Goal: Task Accomplishment & Management: Find specific page/section

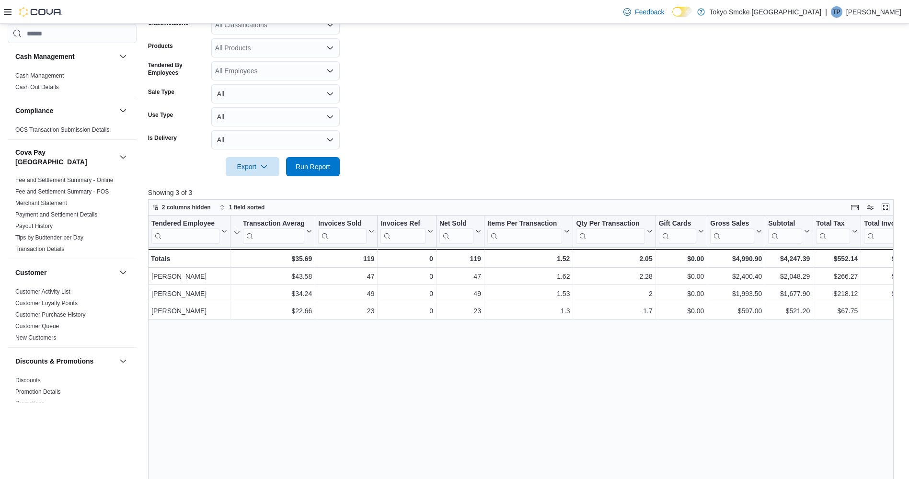
scroll to position [484, 0]
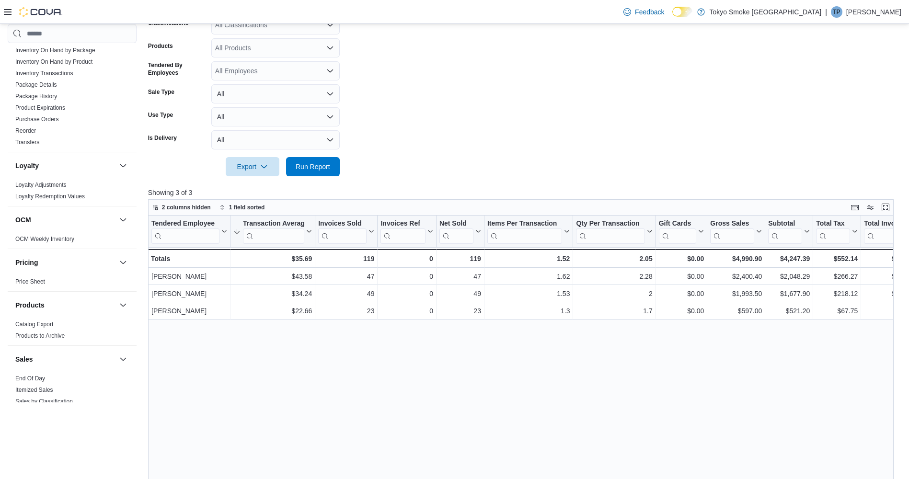
drag, startPoint x: 6, startPoint y: 11, endPoint x: 124, endPoint y: 230, distance: 247.8
click at [6, 11] on icon at bounding box center [8, 12] width 8 height 6
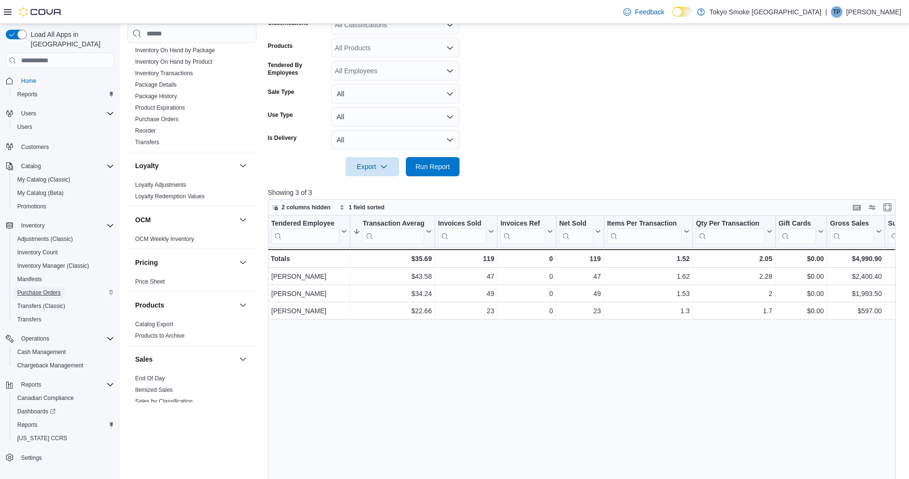
click at [55, 289] on span "Purchase Orders" at bounding box center [39, 293] width 44 height 8
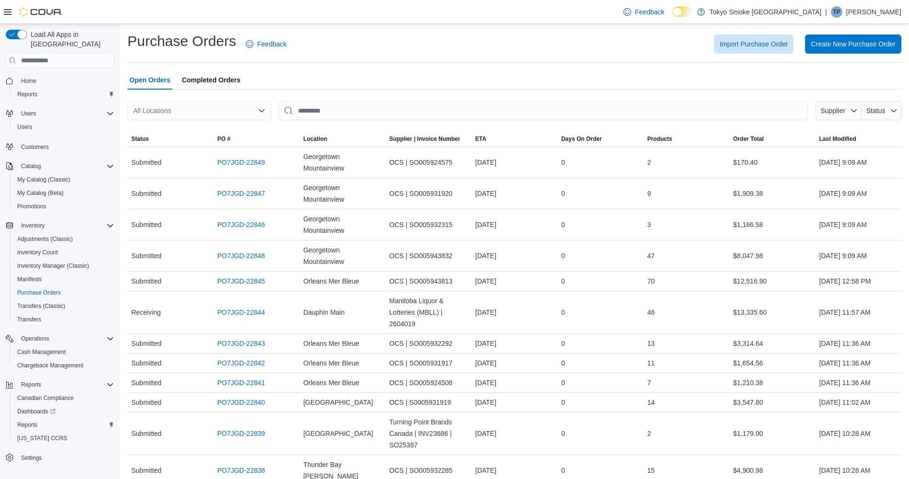
click at [230, 112] on div "All Locations" at bounding box center [199, 110] width 144 height 19
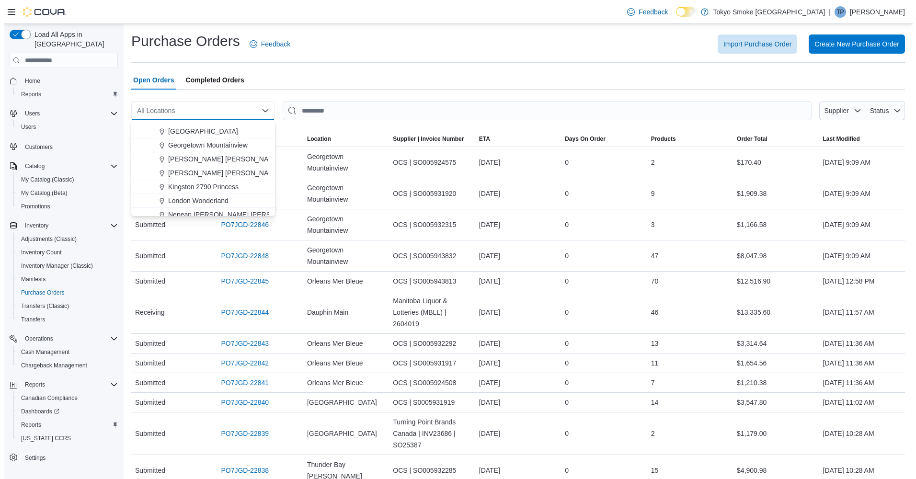
scroll to position [383, 0]
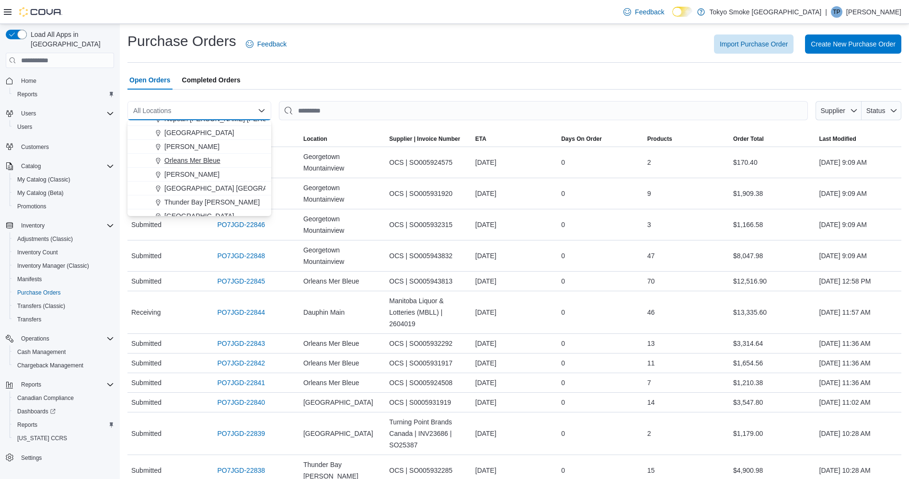
click at [208, 159] on span "Orleans Mer Bleue" at bounding box center [192, 161] width 56 height 10
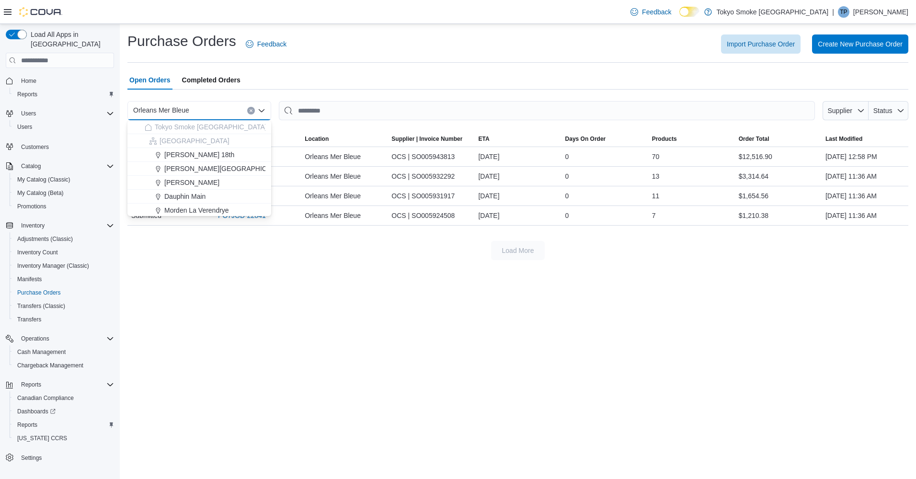
click at [399, 95] on div at bounding box center [517, 95] width 781 height 11
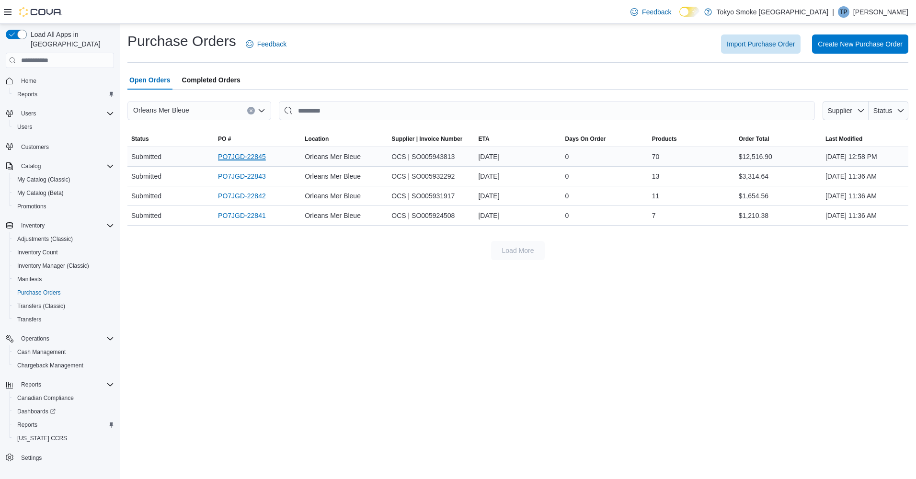
click at [230, 158] on link "PO7JGD-22845" at bounding box center [242, 156] width 48 height 11
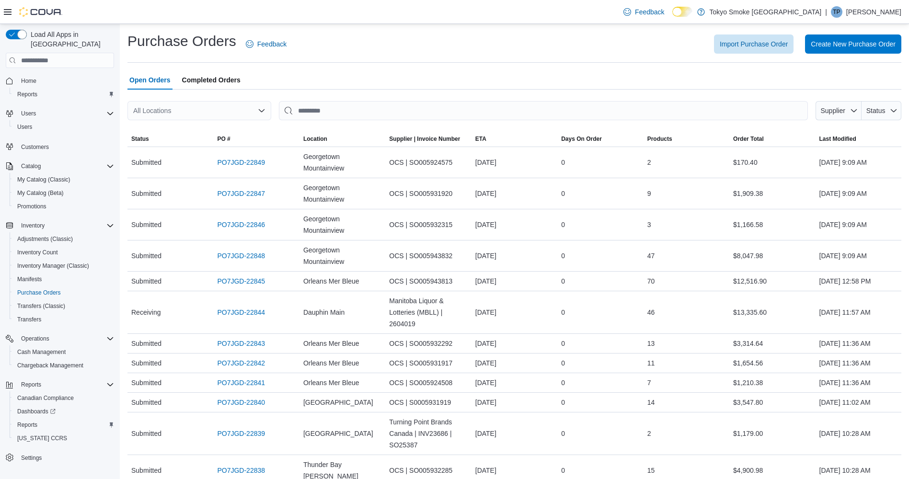
click at [230, 103] on div "All Locations" at bounding box center [199, 110] width 144 height 19
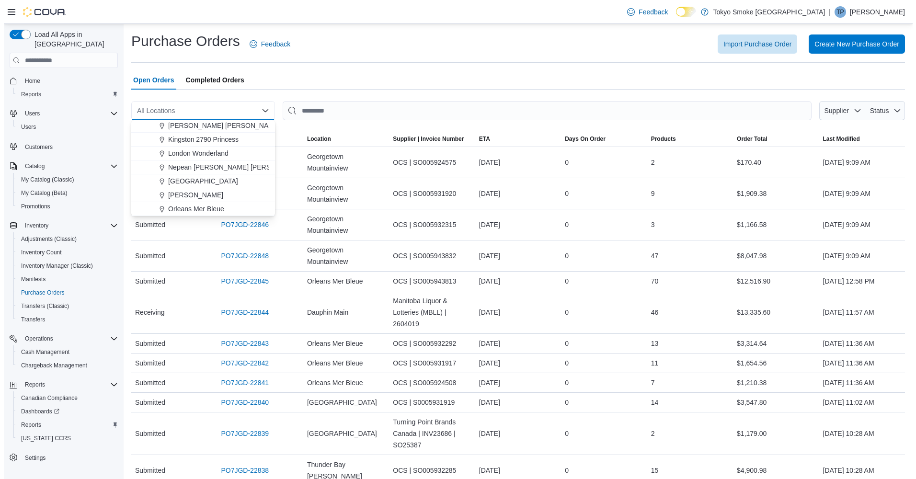
scroll to position [335, 0]
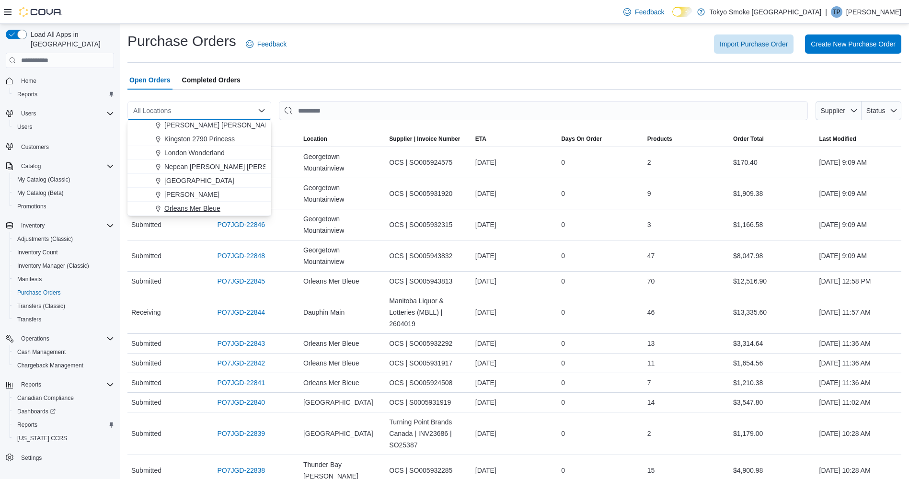
click at [198, 205] on span "Orleans Mer Bleue" at bounding box center [192, 209] width 56 height 10
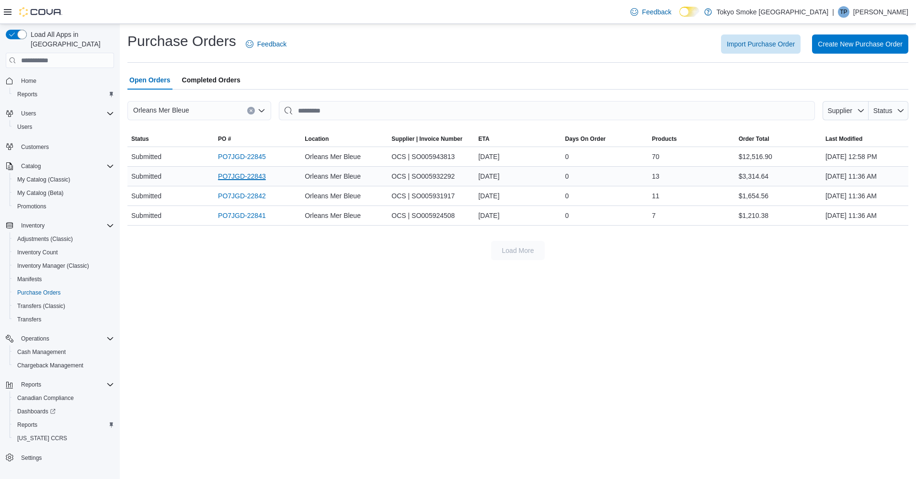
click at [244, 178] on link "PO7JGD-22843" at bounding box center [242, 176] width 48 height 11
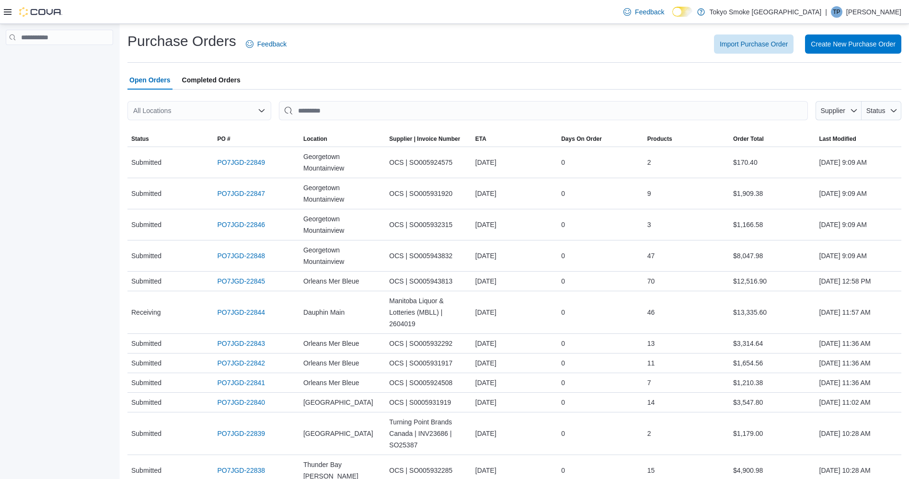
click at [238, 102] on div "All Locations" at bounding box center [199, 110] width 144 height 19
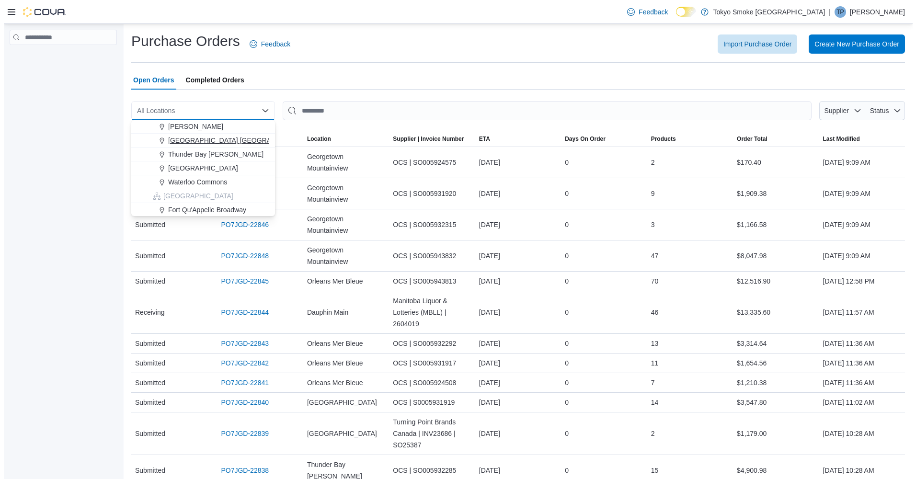
scroll to position [383, 0]
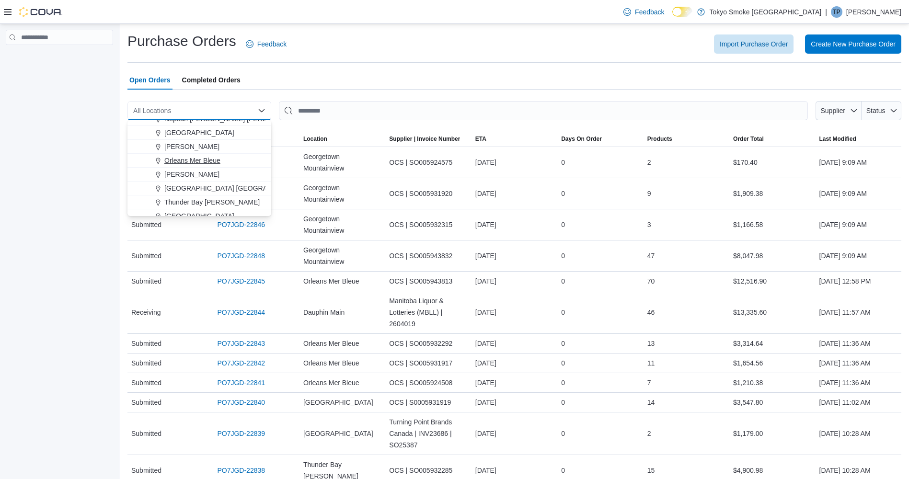
click at [200, 157] on span "Orleans Mer Bleue" at bounding box center [192, 161] width 56 height 10
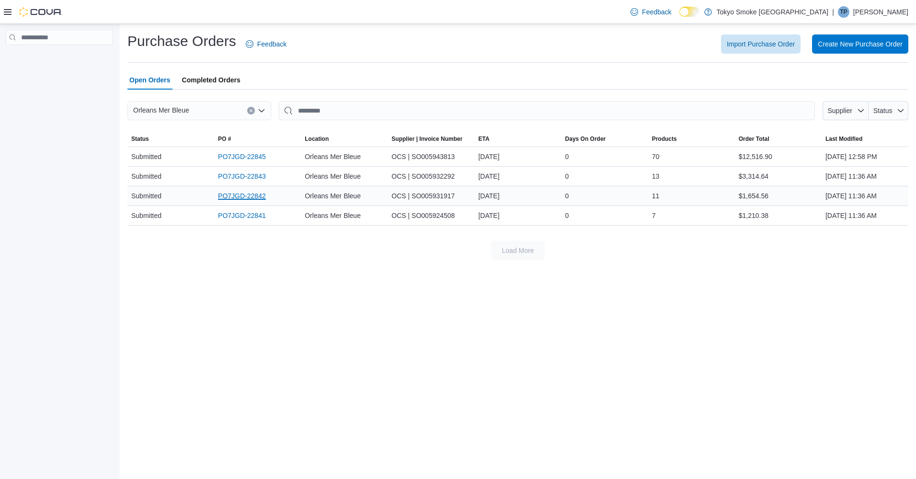
click at [227, 195] on link "PO7JGD-22842" at bounding box center [242, 195] width 48 height 11
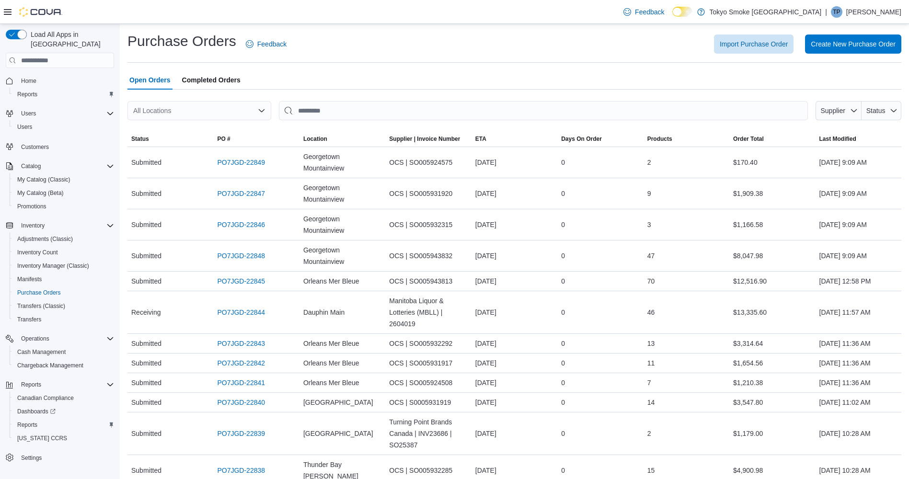
click at [242, 115] on div "All Locations" at bounding box center [199, 110] width 144 height 19
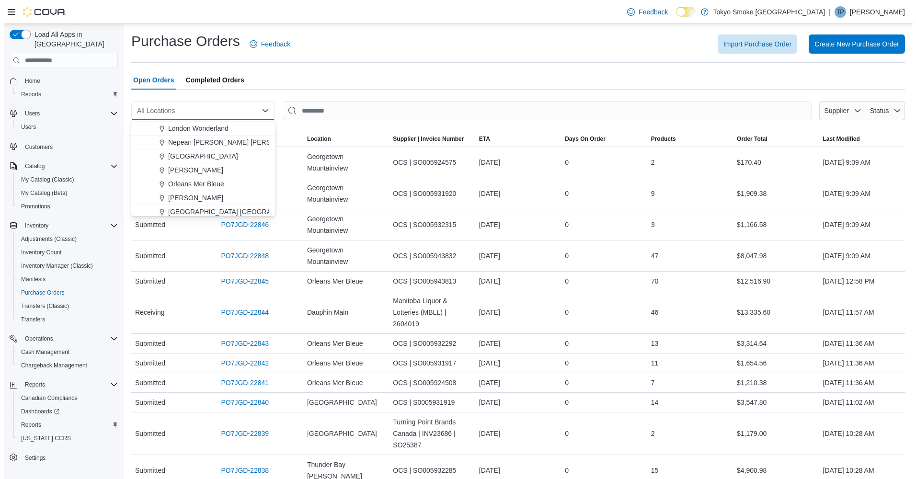
scroll to position [383, 0]
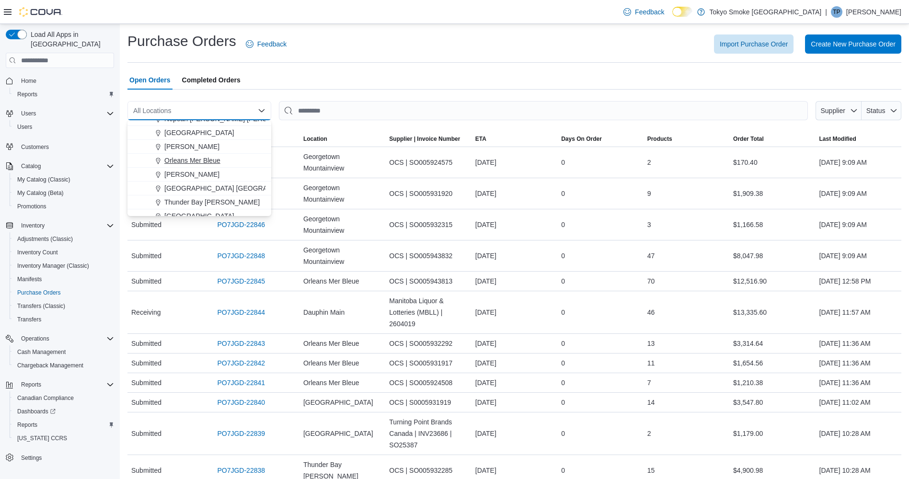
click at [199, 161] on span "Orleans Mer Bleue" at bounding box center [192, 161] width 56 height 10
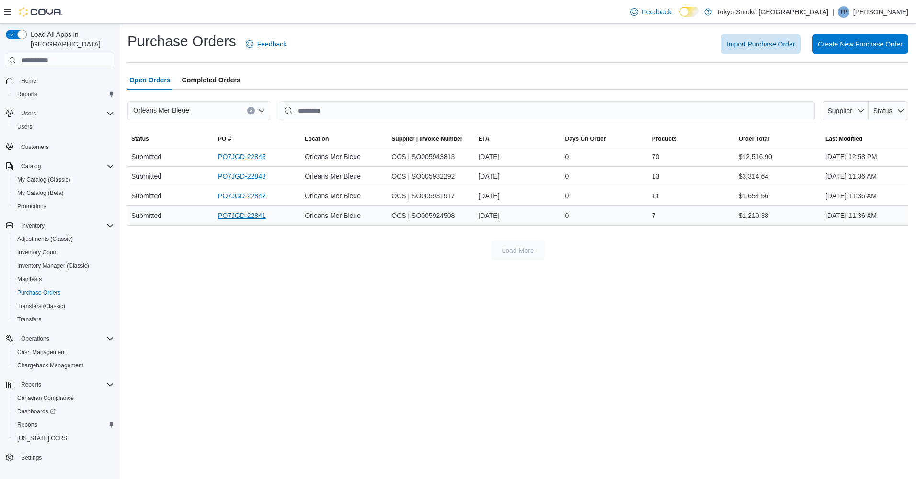
click at [262, 216] on link "PO7JGD-22841" at bounding box center [242, 215] width 48 height 11
